Goal: Task Accomplishment & Management: Manage account settings

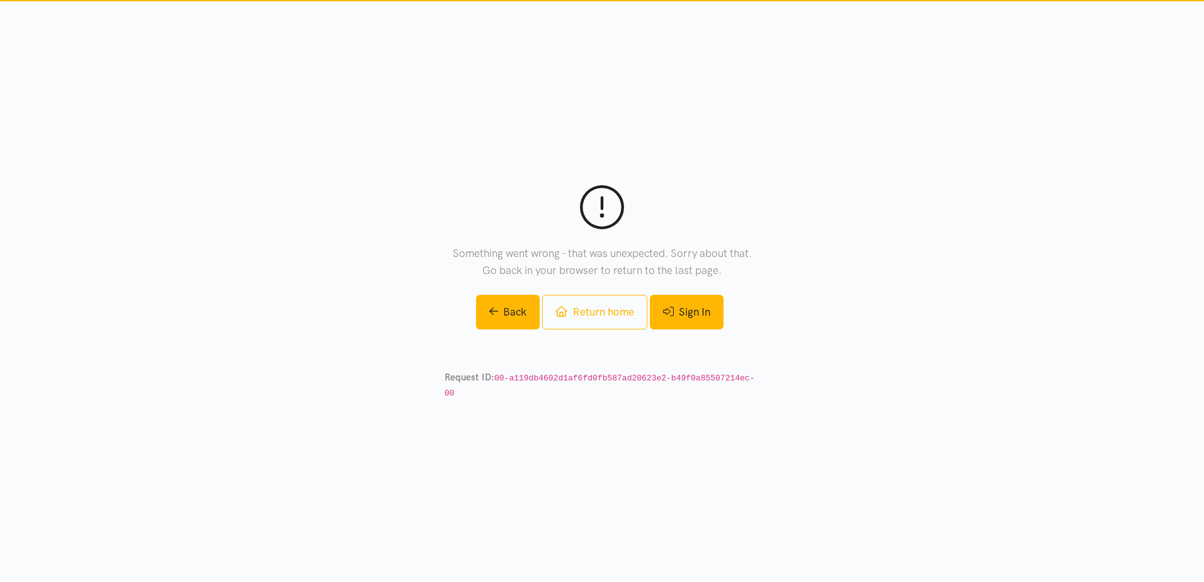
click at [695, 324] on link "Sign In" at bounding box center [687, 312] width 74 height 35
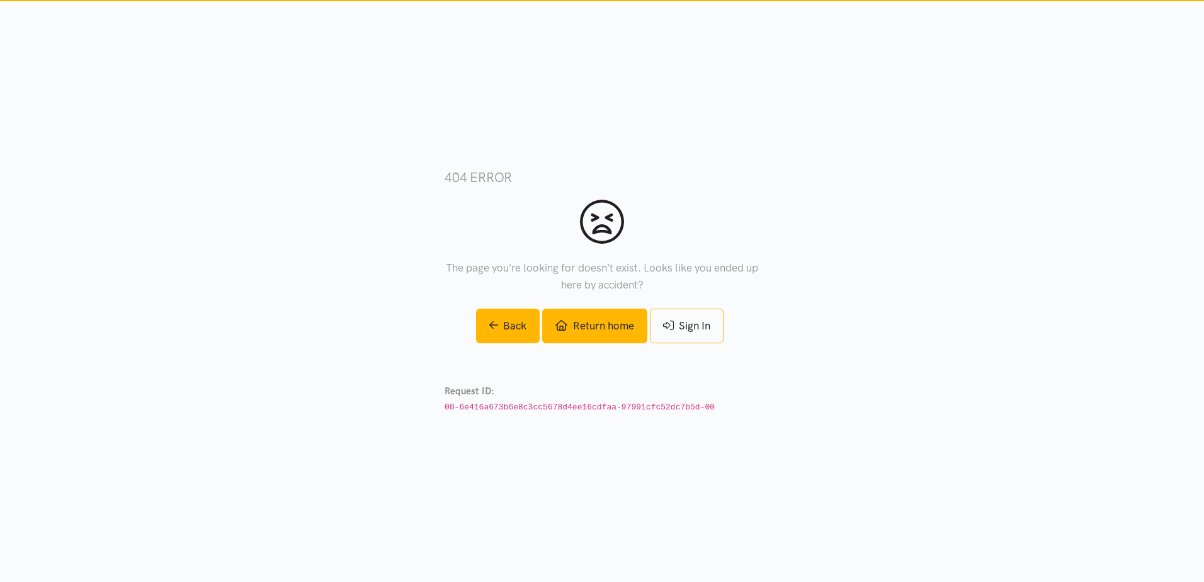
click at [617, 327] on link "Return home" at bounding box center [594, 326] width 105 height 35
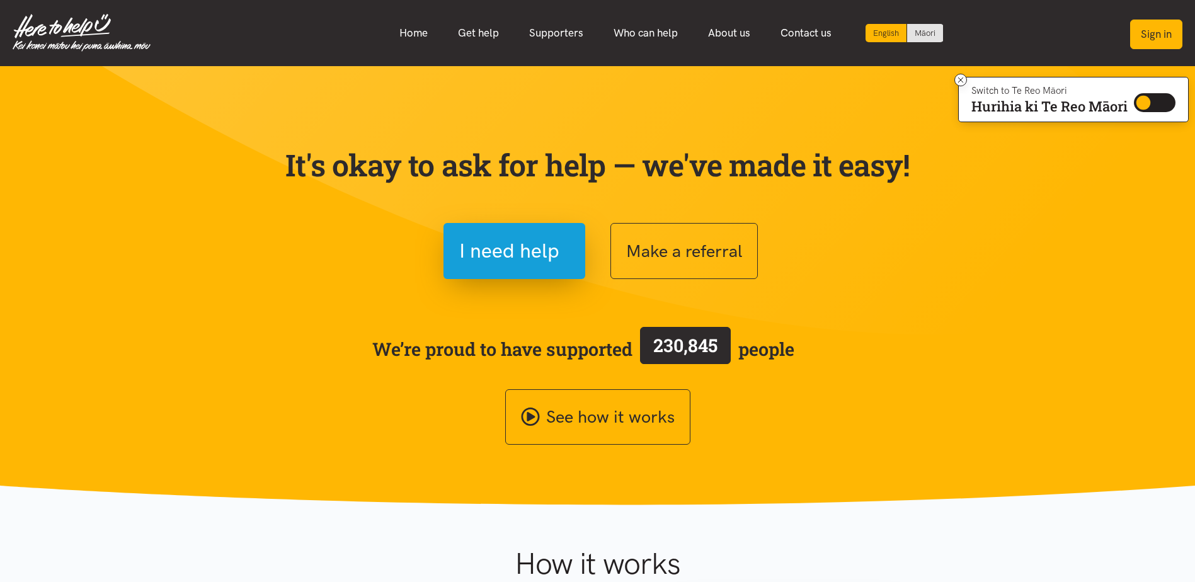
click at [1149, 35] on button "Sign in" at bounding box center [1156, 35] width 52 height 30
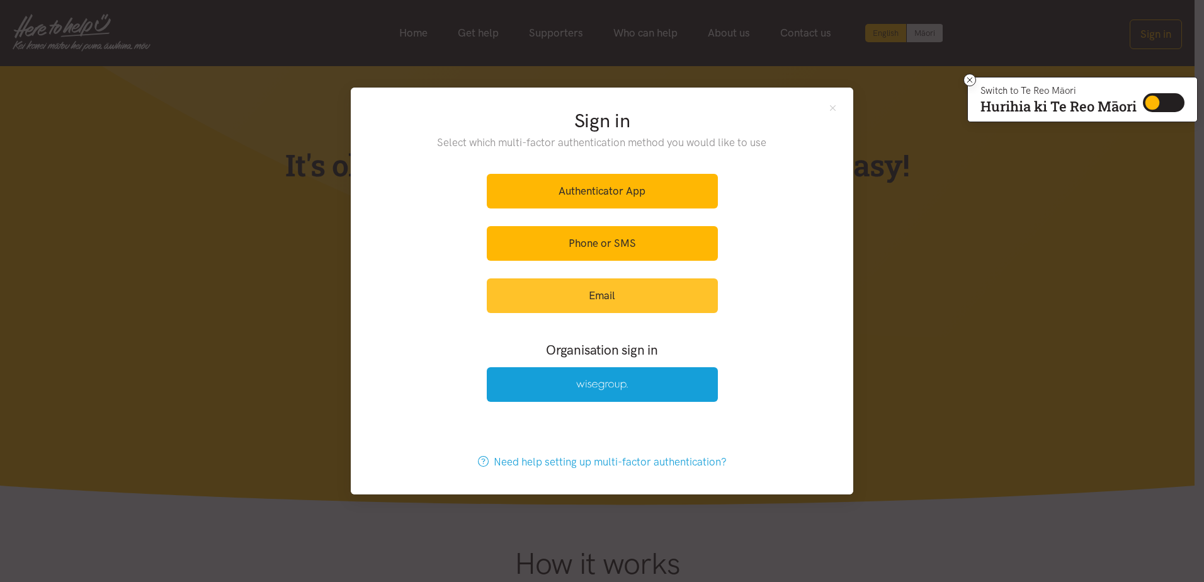
click at [600, 285] on link "Email" at bounding box center [602, 295] width 231 height 35
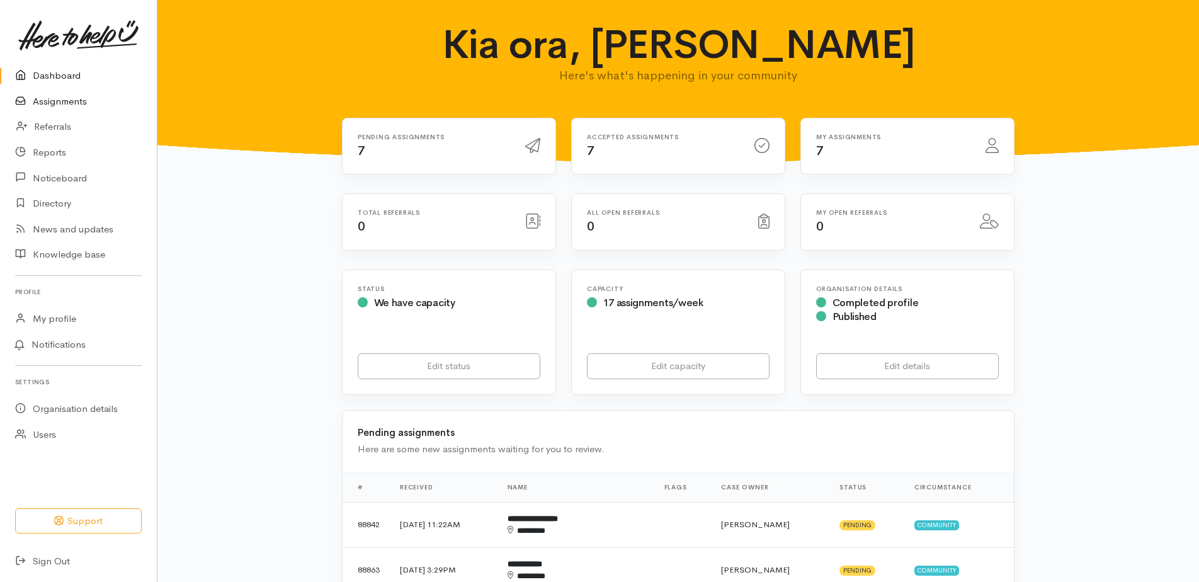
click at [66, 103] on link "Assignments" at bounding box center [78, 102] width 157 height 26
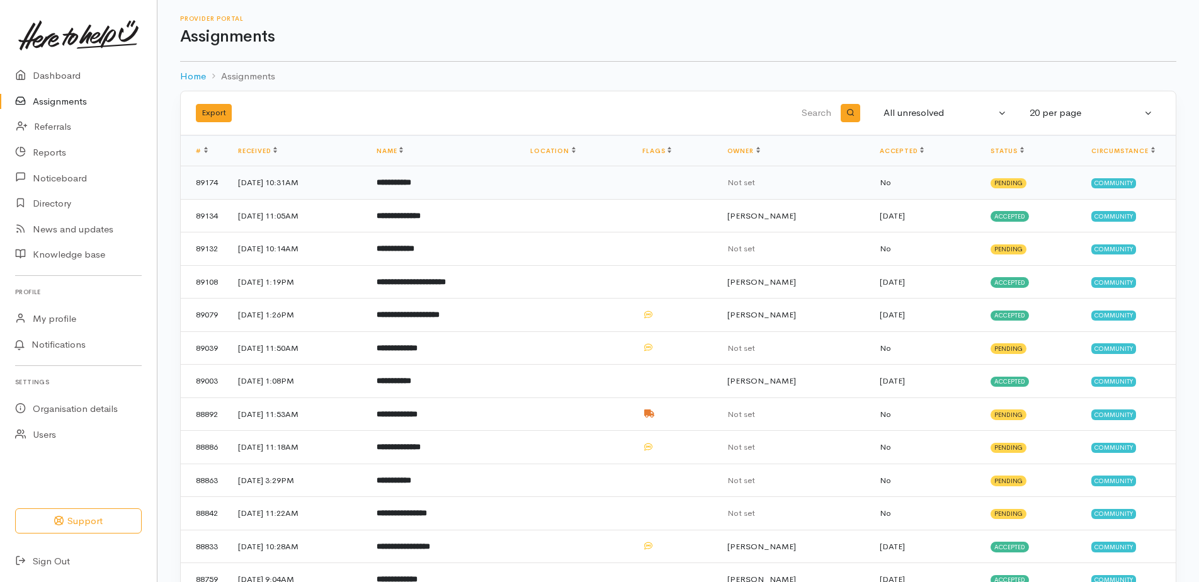
click at [411, 183] on b "**********" at bounding box center [394, 182] width 35 height 8
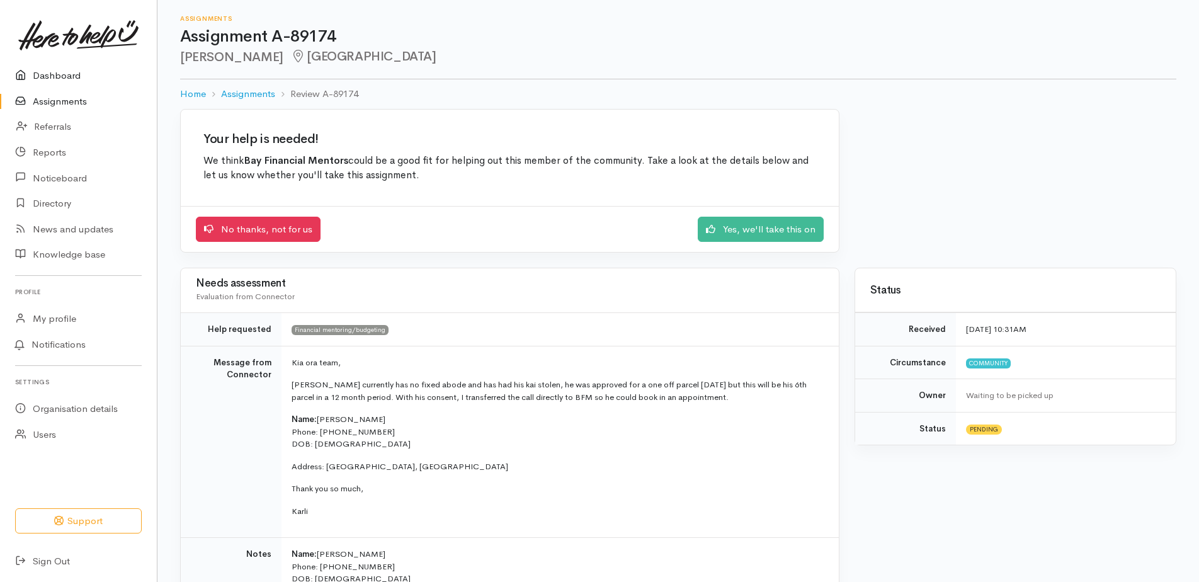
click at [71, 77] on link "Dashboard" at bounding box center [78, 76] width 157 height 26
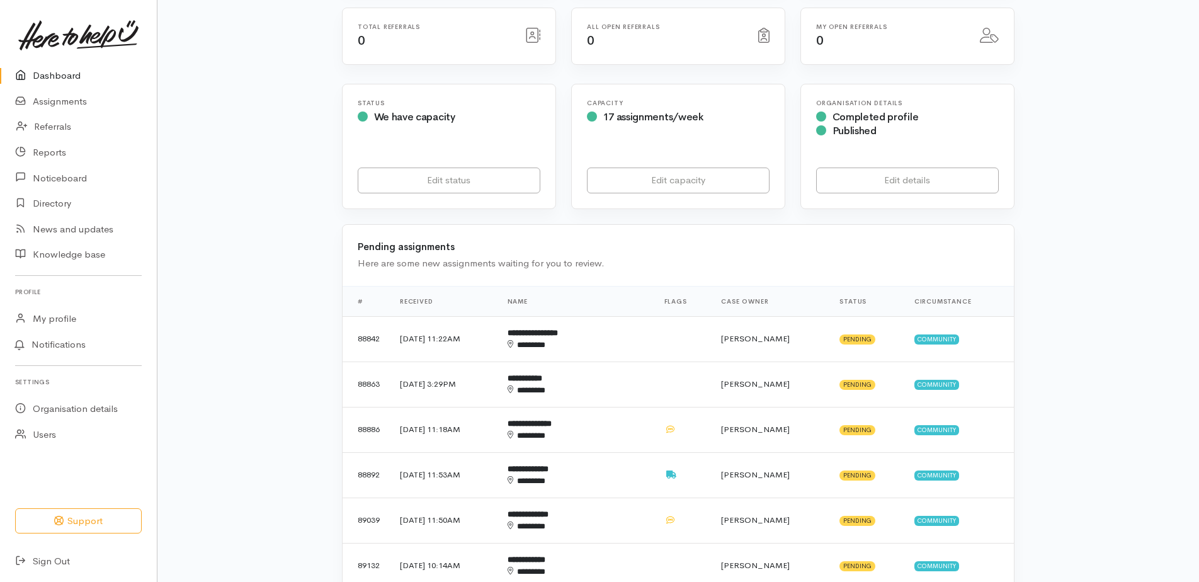
scroll to position [63, 0]
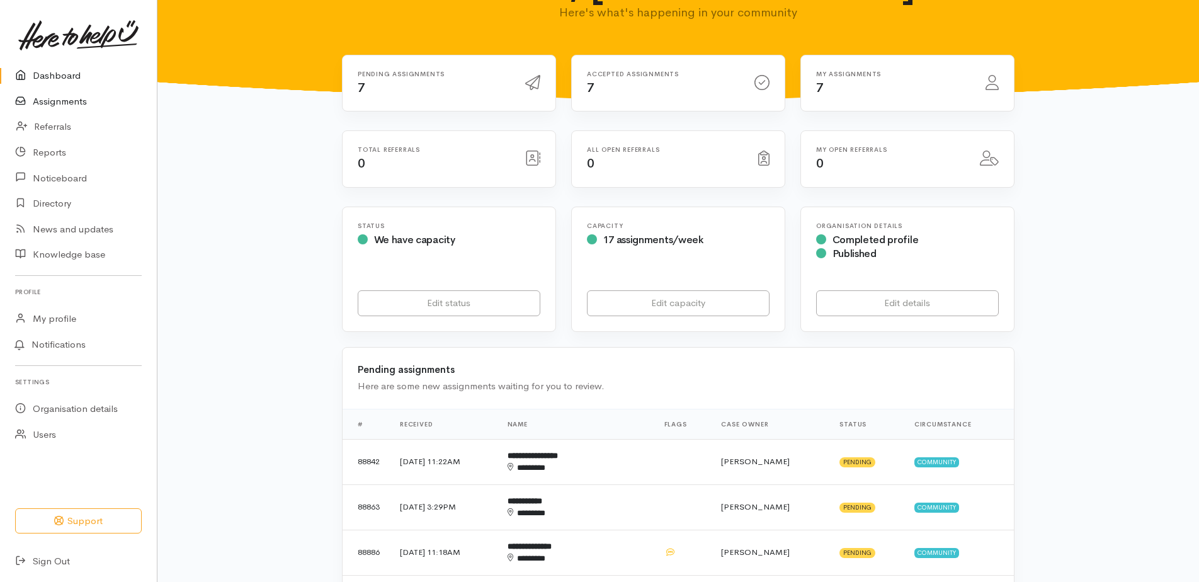
click at [64, 99] on link "Assignments" at bounding box center [78, 102] width 157 height 26
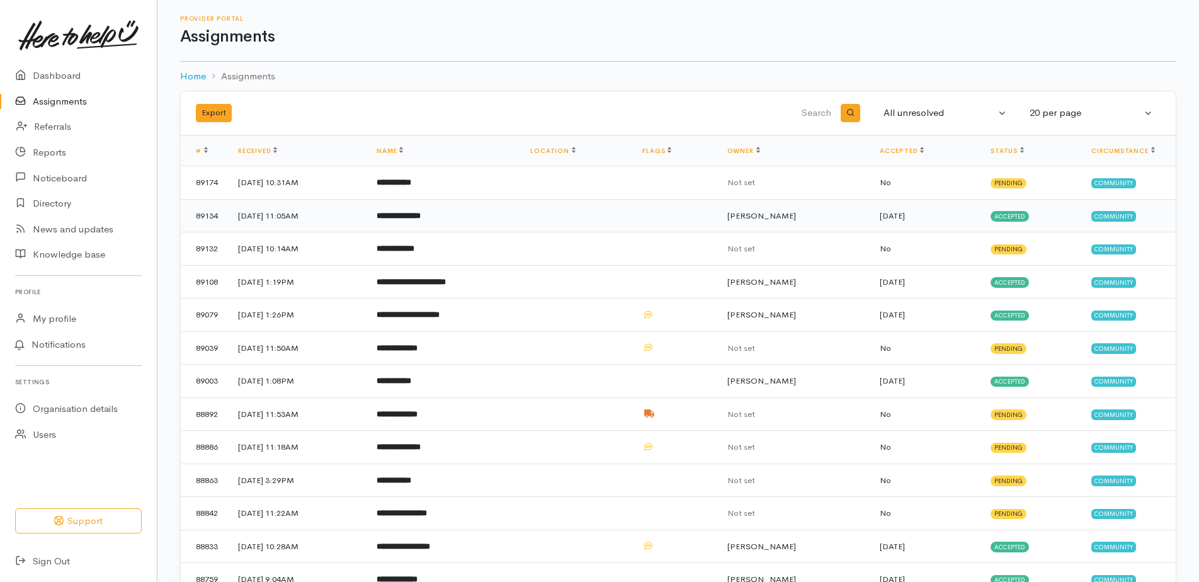
click at [421, 215] on b "**********" at bounding box center [399, 216] width 44 height 8
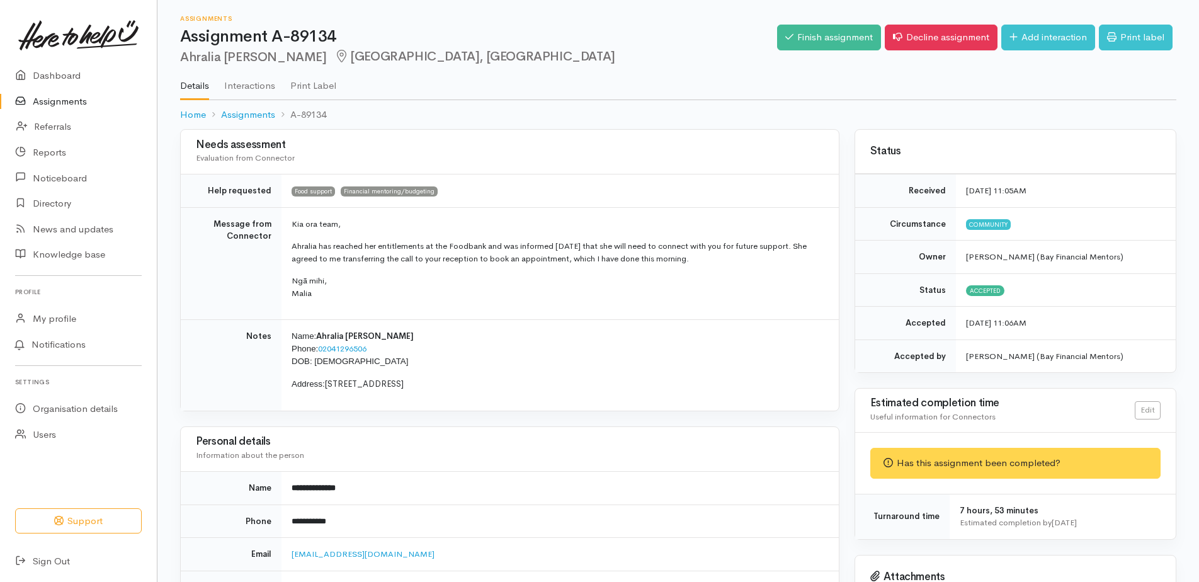
click at [62, 98] on link "Assignments" at bounding box center [78, 102] width 157 height 26
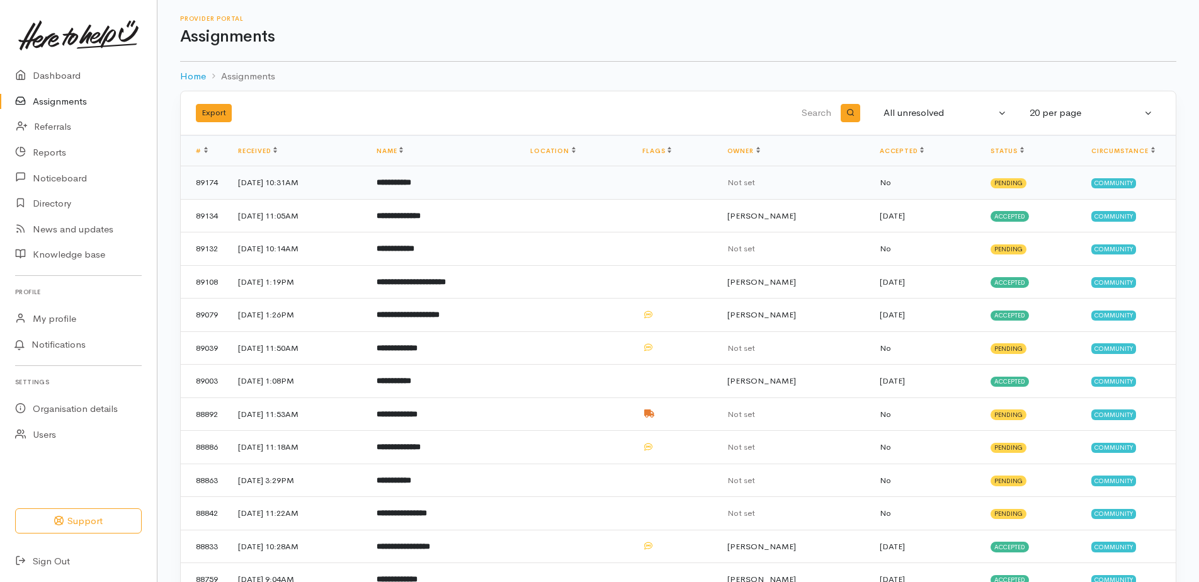
click at [411, 181] on b "**********" at bounding box center [394, 182] width 35 height 8
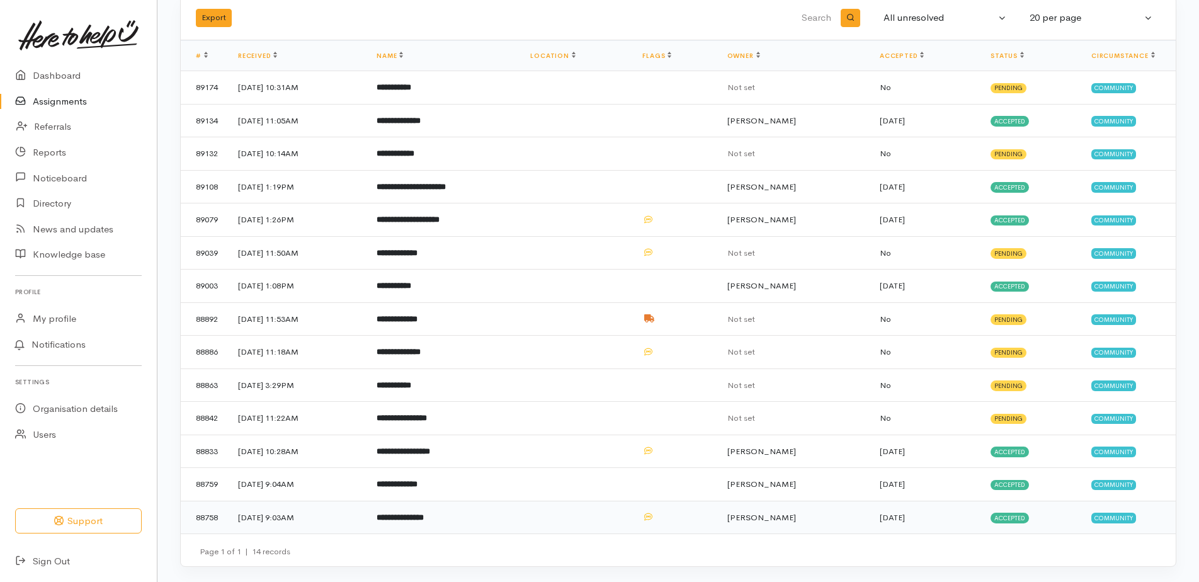
click at [253, 516] on td "[DATE] 9:03AM" at bounding box center [297, 517] width 139 height 33
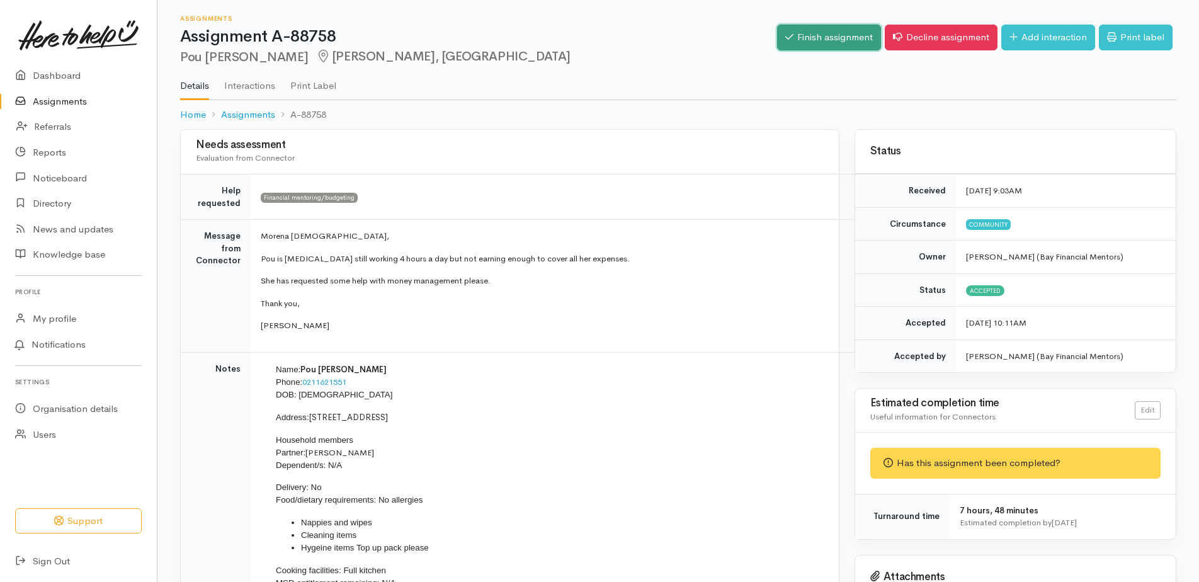
click at [814, 37] on link "Finish assignment" at bounding box center [829, 38] width 104 height 26
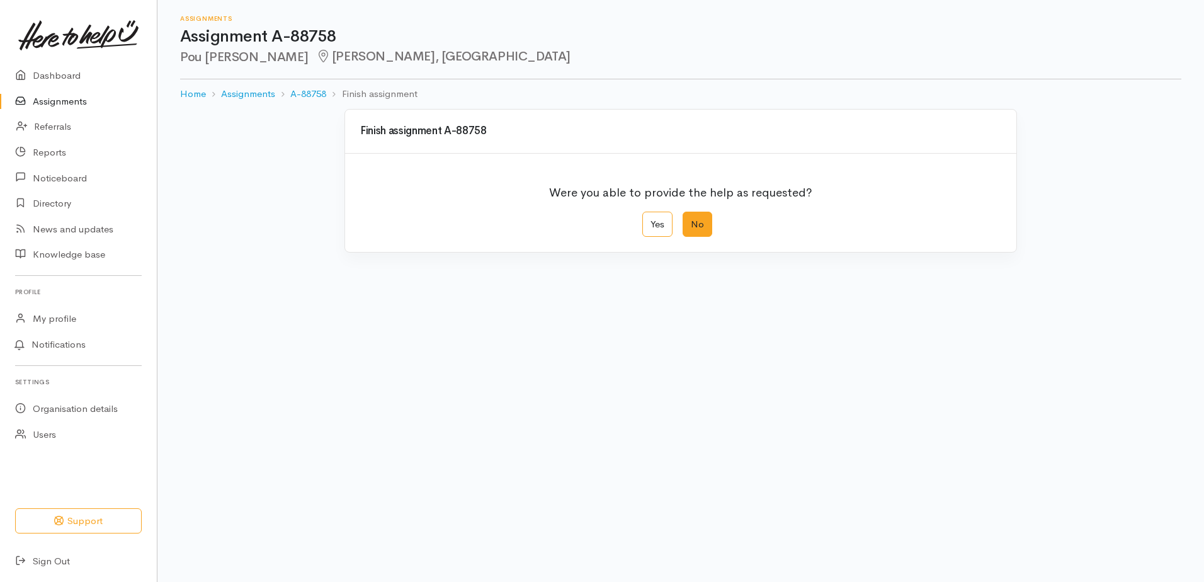
click at [700, 222] on label "No" at bounding box center [698, 225] width 30 height 26
click at [691, 220] on input "No" at bounding box center [687, 216] width 8 height 8
radio input "true"
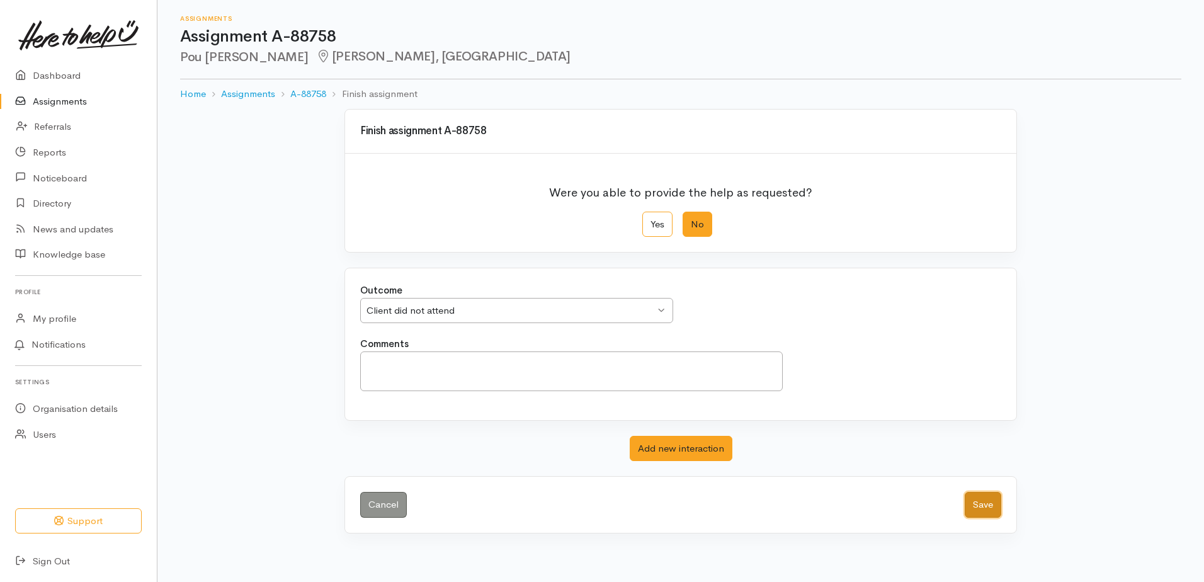
click at [995, 503] on button "Save" at bounding box center [983, 505] width 37 height 26
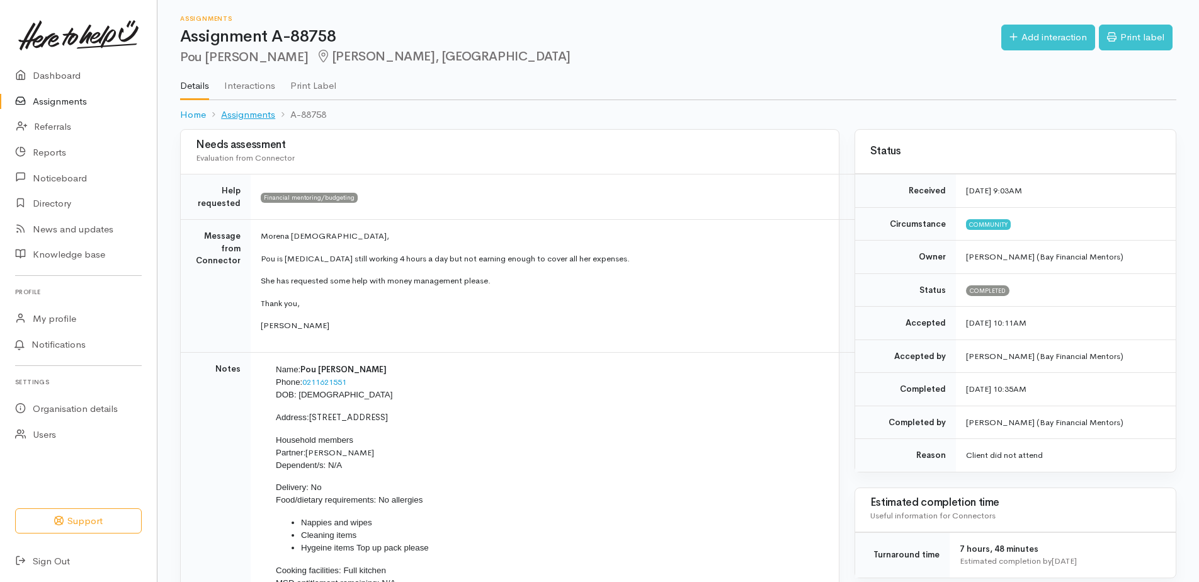
click at [246, 112] on link "Assignments" at bounding box center [248, 115] width 54 height 14
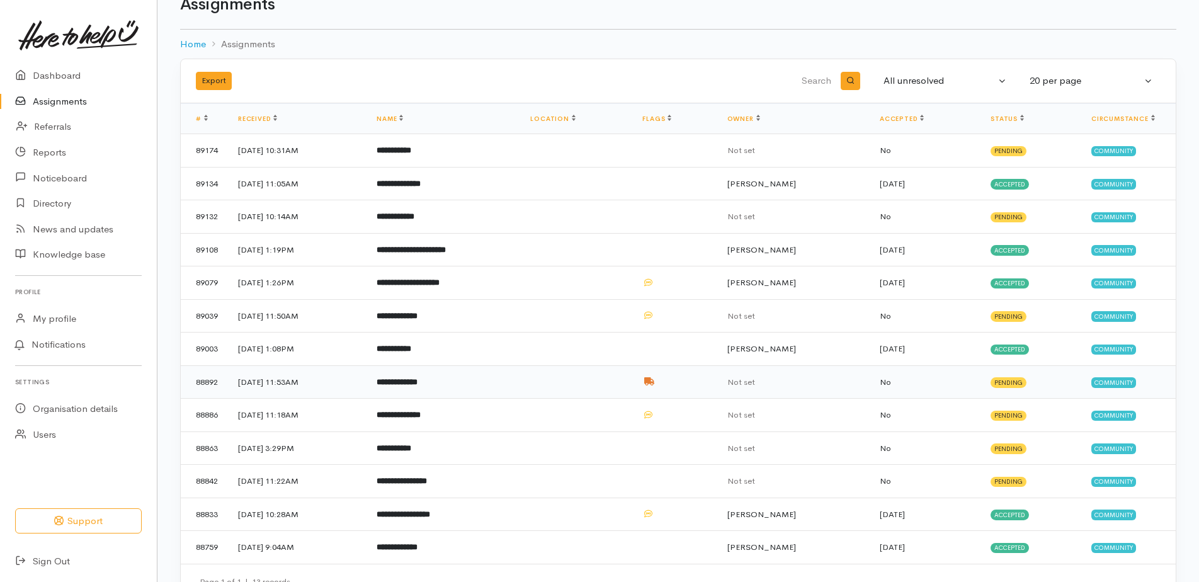
scroll to position [62, 0]
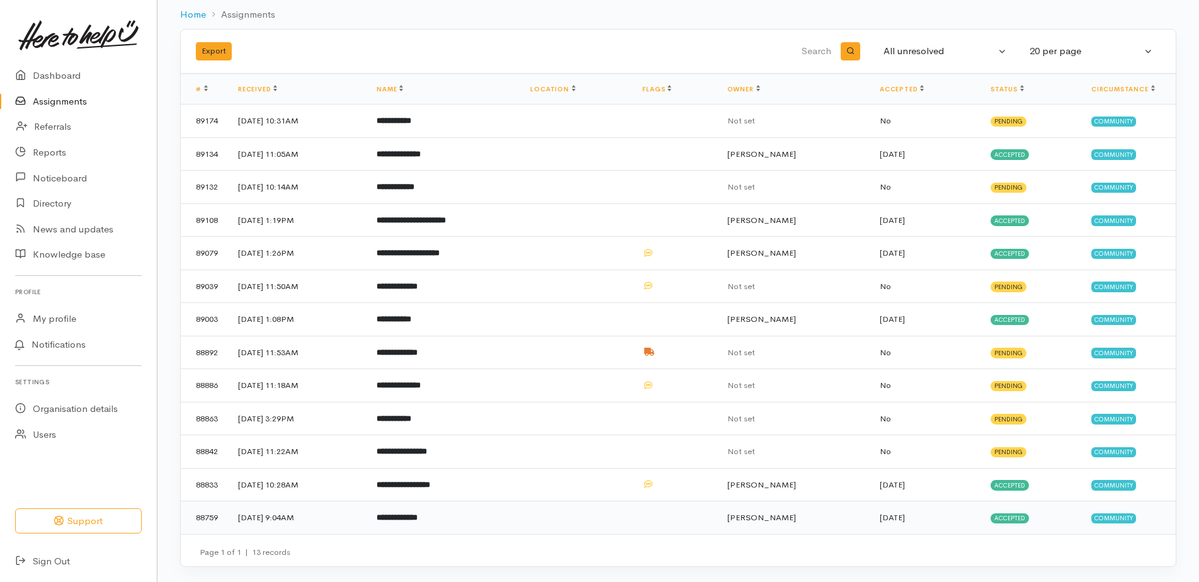
click at [418, 516] on b "**********" at bounding box center [397, 517] width 41 height 8
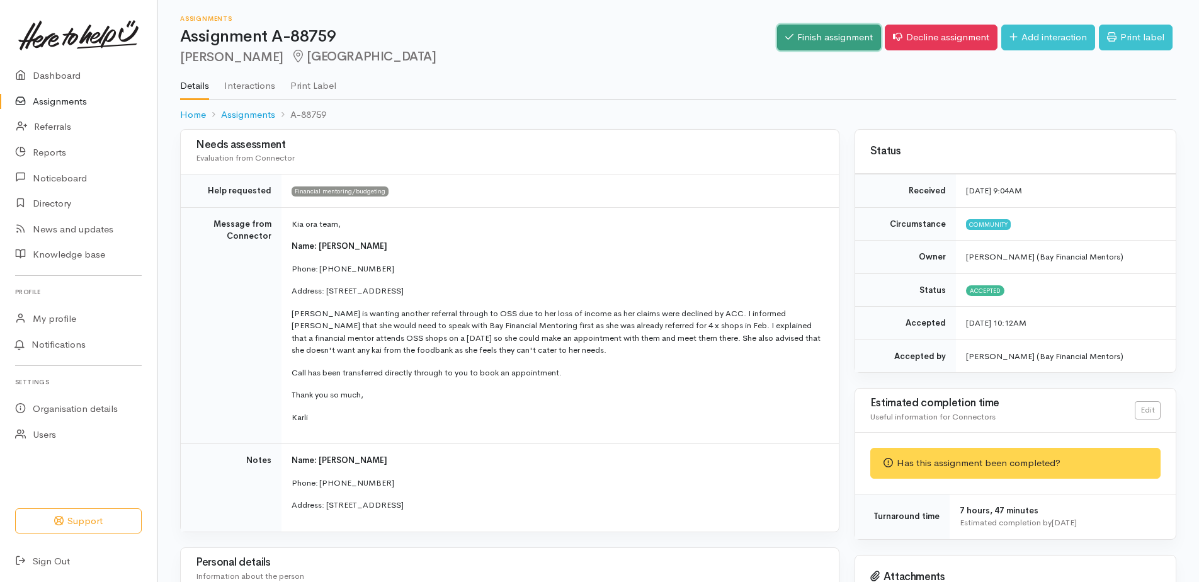
click at [840, 38] on link "Finish assignment" at bounding box center [829, 38] width 104 height 26
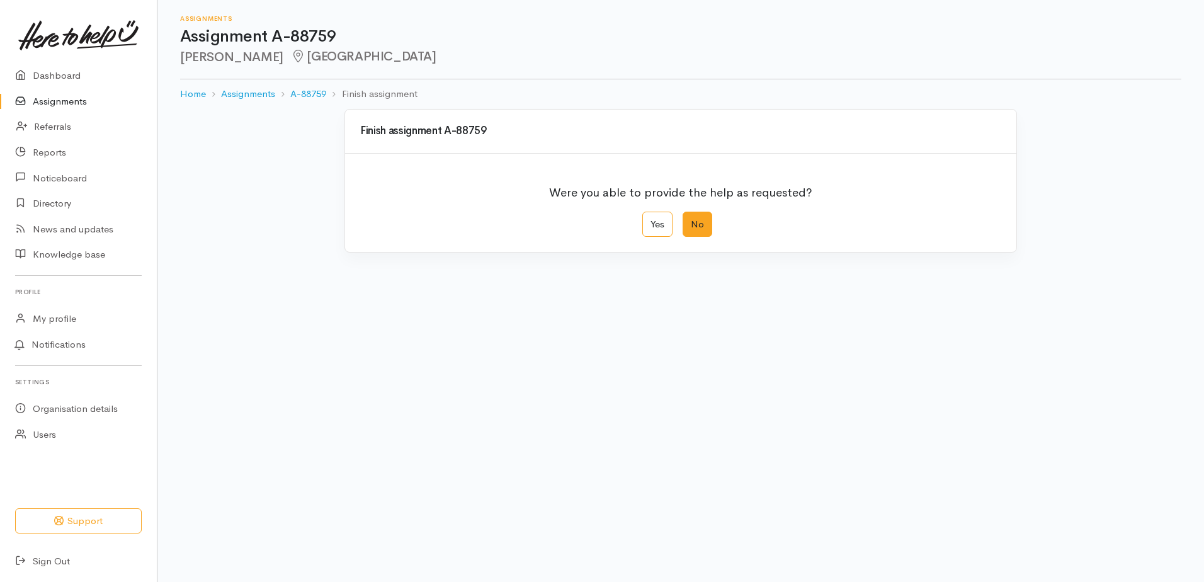
click at [702, 228] on label "No" at bounding box center [698, 225] width 30 height 26
click at [691, 220] on input "No" at bounding box center [687, 216] width 8 height 8
radio input "true"
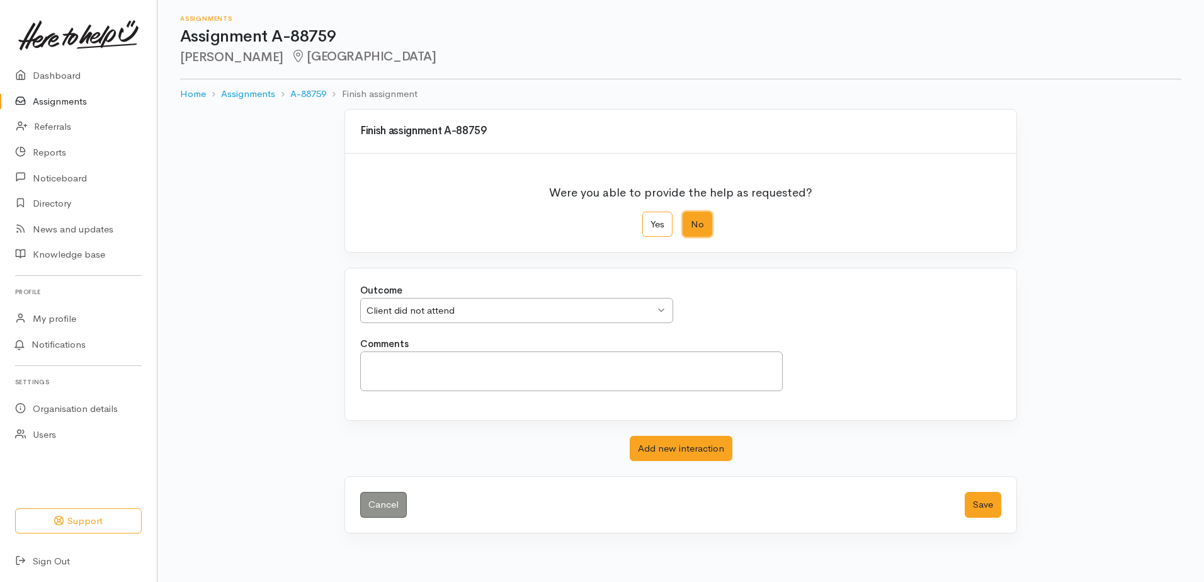
click at [424, 309] on div "Client did not attend" at bounding box center [511, 311] width 288 height 14
click at [985, 506] on button "Save" at bounding box center [983, 505] width 37 height 26
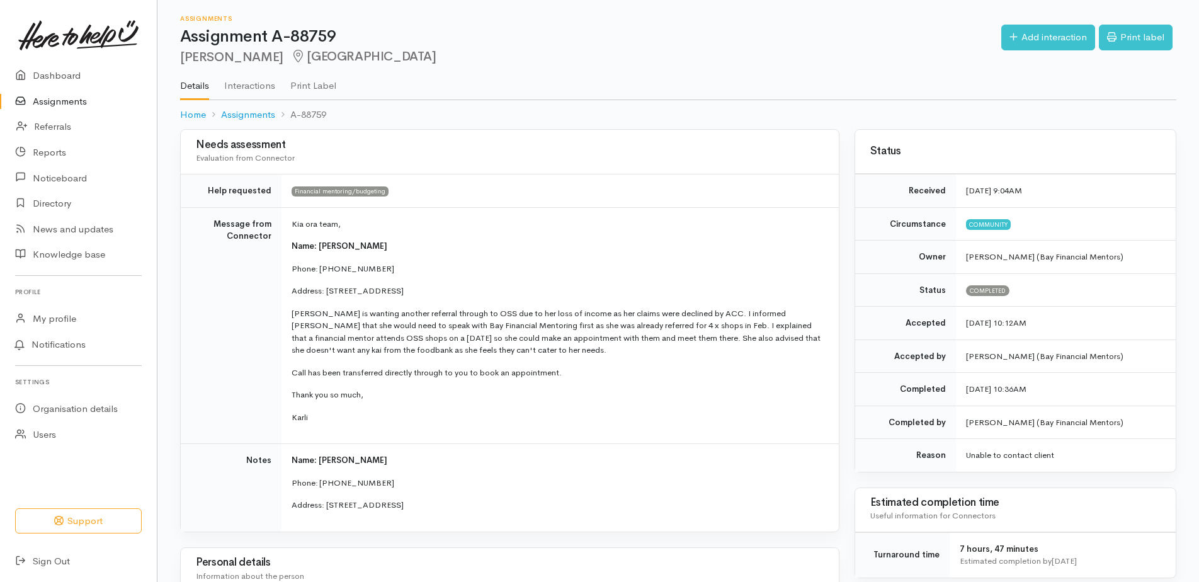
click at [57, 98] on link "Assignments" at bounding box center [78, 102] width 157 height 26
